Goal: Task Accomplishment & Management: Manage account settings

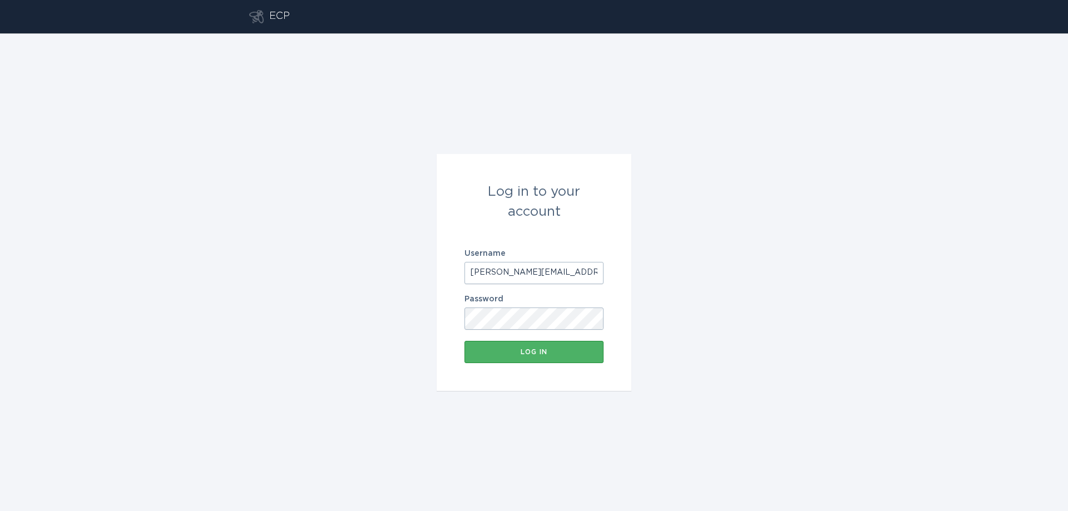
click at [540, 351] on div "Log in" at bounding box center [534, 352] width 128 height 7
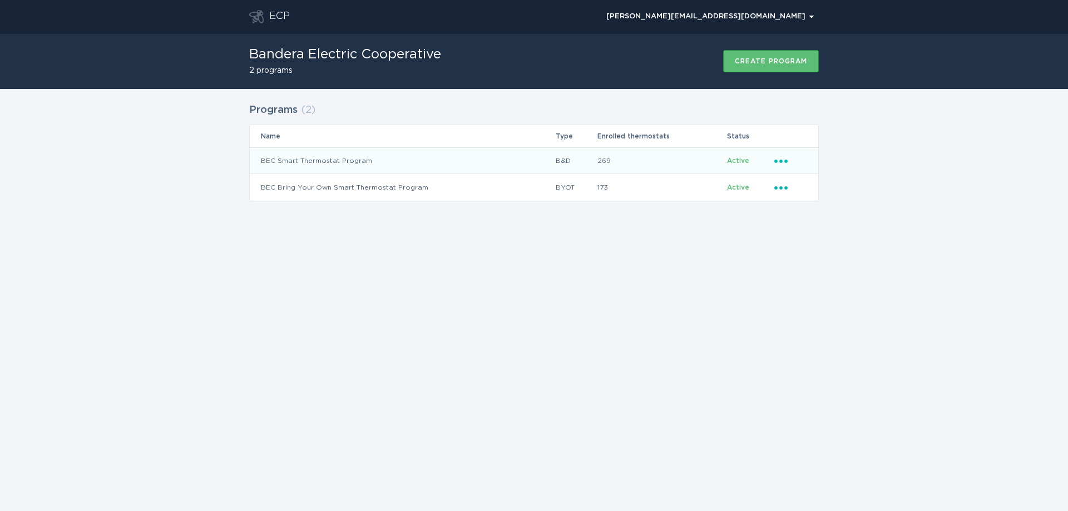
click at [785, 160] on icon "Ellipsis" at bounding box center [782, 159] width 16 height 9
click at [804, 209] on div "Remove thermostat" at bounding box center [833, 205] width 116 height 26
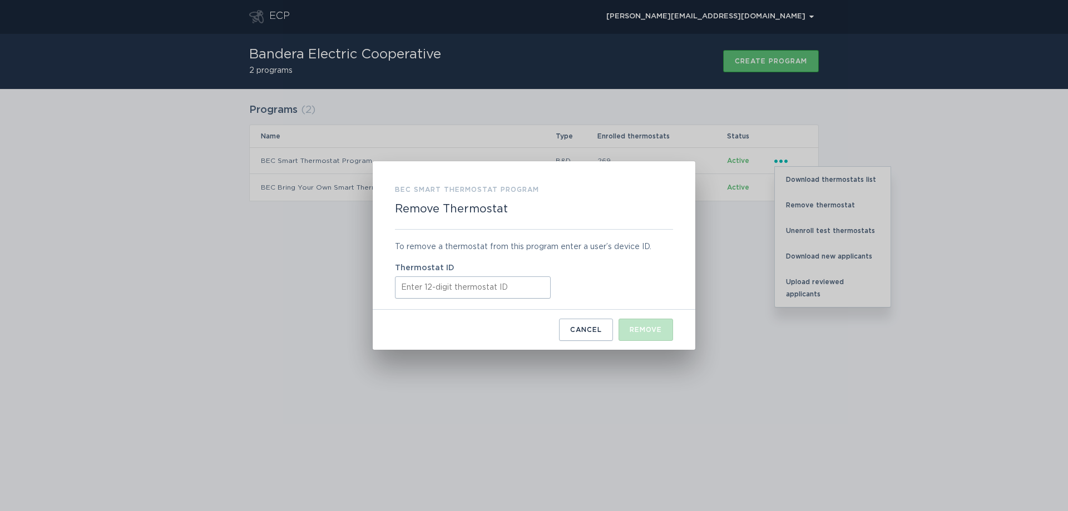
click at [461, 286] on input "Thermostat ID" at bounding box center [473, 287] width 156 height 22
type input "416415439694"
click at [660, 332] on div "Remove" at bounding box center [645, 329] width 32 height 7
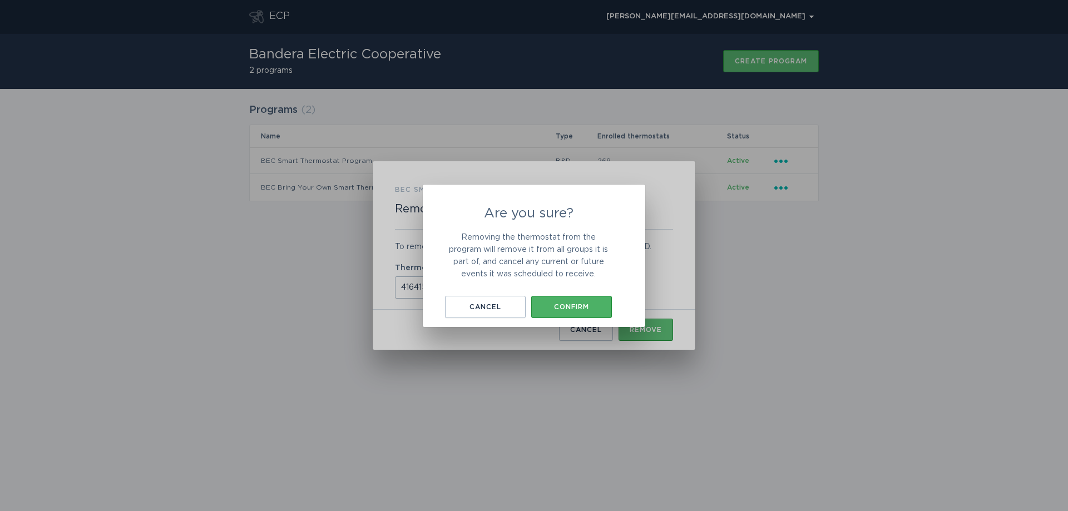
click at [570, 309] on div "Confirm" at bounding box center [572, 307] width 70 height 7
